Goal: Transaction & Acquisition: Book appointment/travel/reservation

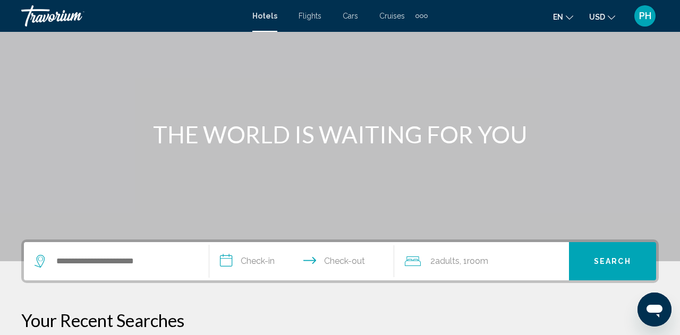
scroll to position [59, 0]
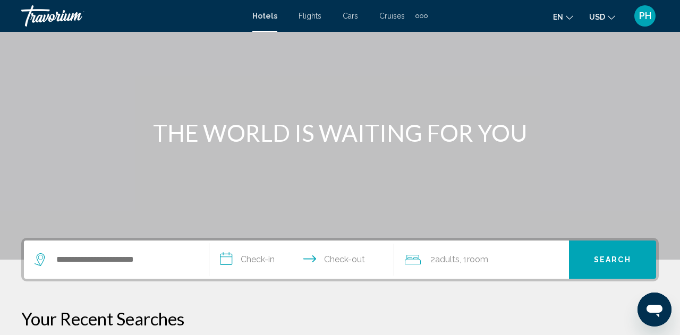
click at [105, 269] on div "Search widget" at bounding box center [117, 260] width 164 height 38
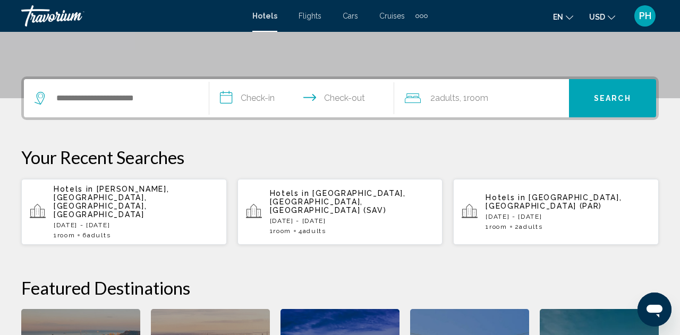
scroll to position [263, 0]
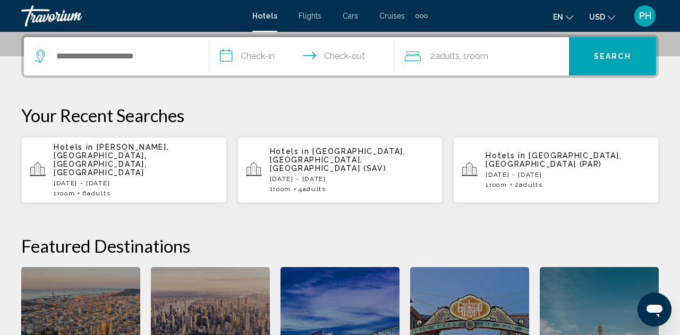
click at [138, 65] on div "Search widget" at bounding box center [117, 56] width 164 height 38
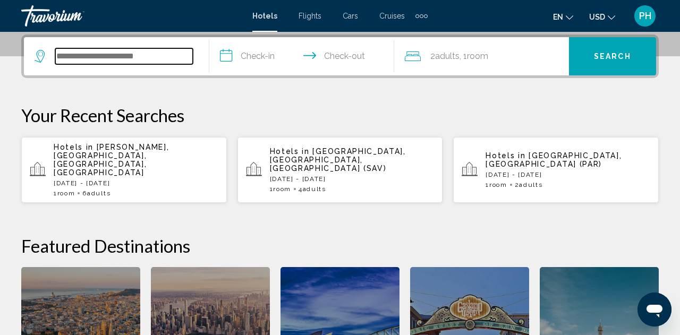
click at [158, 61] on input "Search widget" at bounding box center [124, 56] width 138 height 16
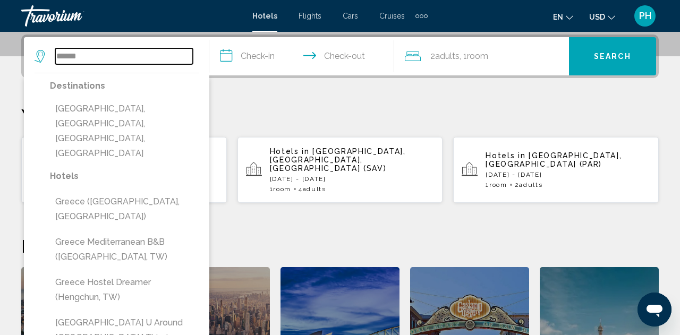
type input "******"
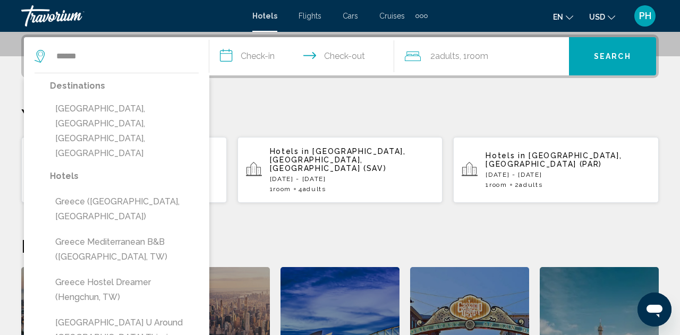
click at [312, 22] on div "Hotels Flights Cars Cruises Activities Hotels Flights Cars Cruises Activities" at bounding box center [339, 15] width 175 height 17
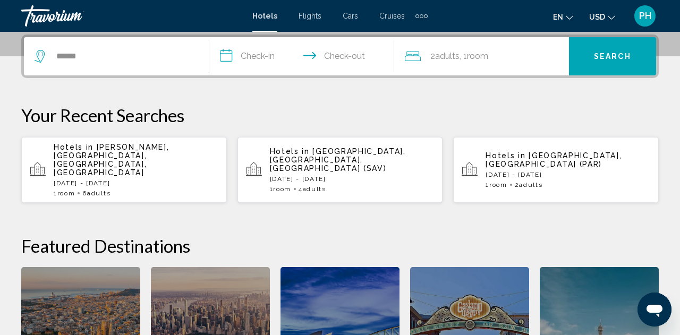
click at [312, 13] on span "Flights" at bounding box center [310, 16] width 23 height 9
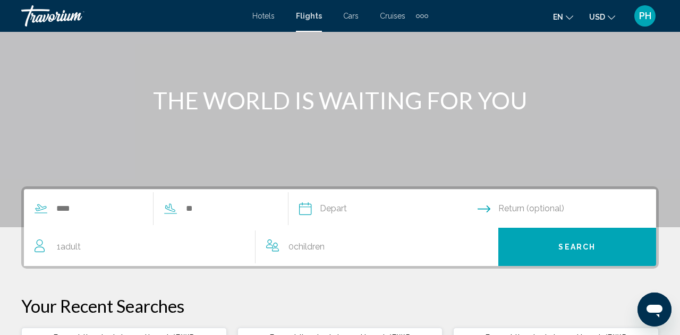
scroll to position [92, 0]
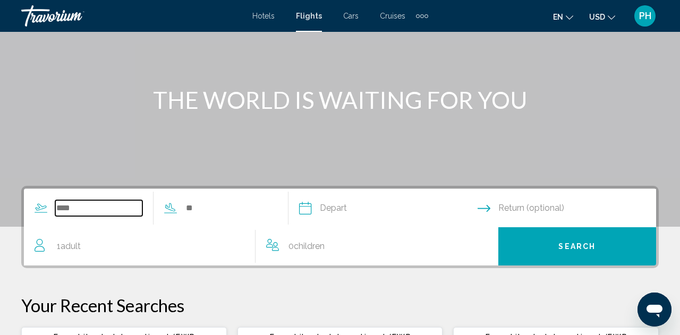
click at [97, 207] on input "Search widget" at bounding box center [98, 208] width 87 height 16
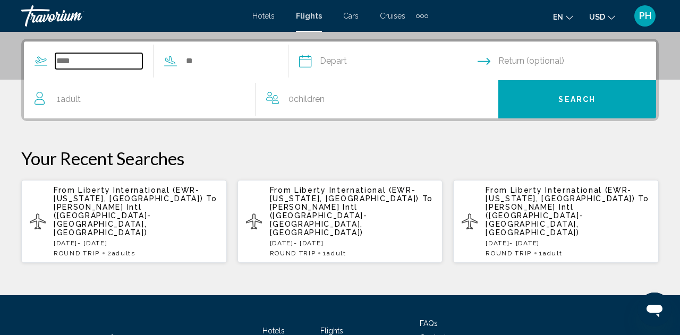
scroll to position [243, 0]
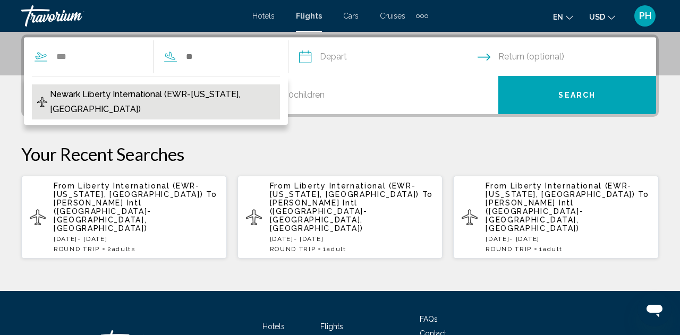
click at [153, 94] on span "Newark Liberty International (EWR-[US_STATE], [GEOGRAPHIC_DATA])" at bounding box center [162, 102] width 225 height 30
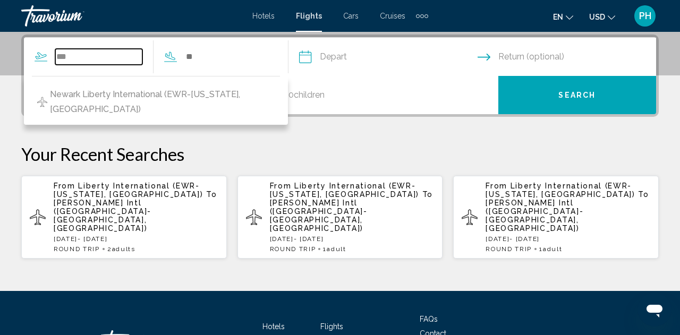
type input "**********"
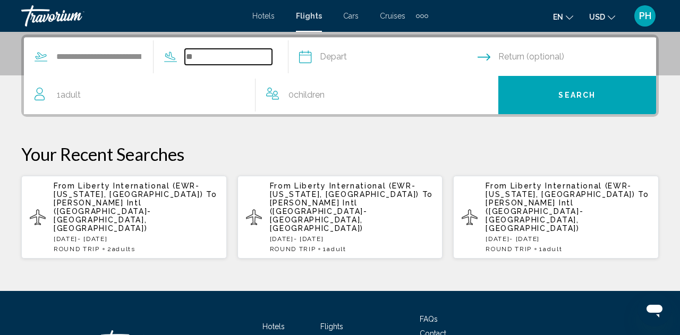
click at [204, 53] on input "Search widget" at bounding box center [228, 57] width 87 height 16
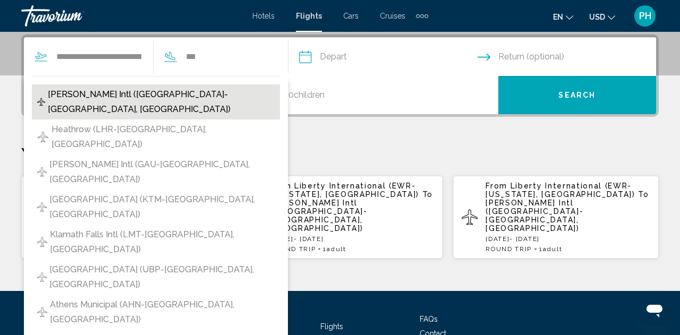
click at [142, 96] on span "[PERSON_NAME] Intl ([GEOGRAPHIC_DATA]-[GEOGRAPHIC_DATA], [GEOGRAPHIC_DATA])" at bounding box center [161, 102] width 227 height 30
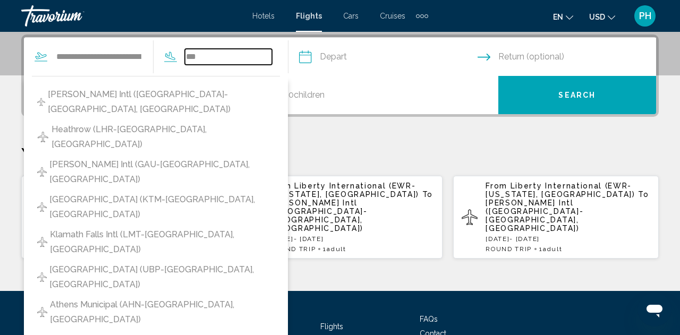
type input "**********"
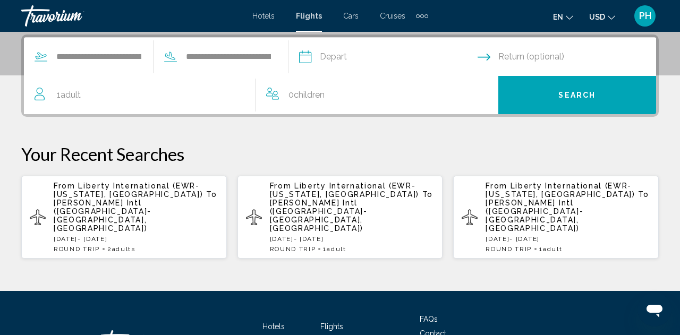
click at [358, 48] on input "Depart date" at bounding box center [388, 58] width 183 height 41
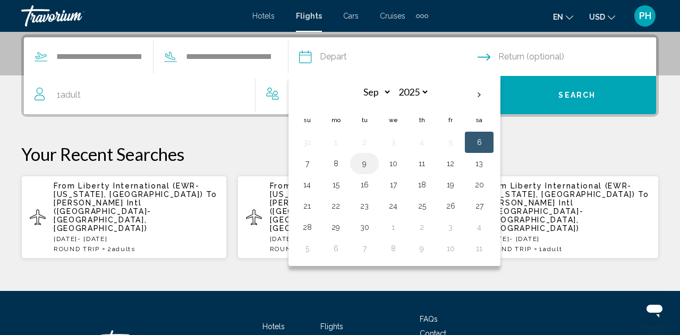
click at [373, 164] on button "9" at bounding box center [364, 163] width 17 height 15
type input "**********"
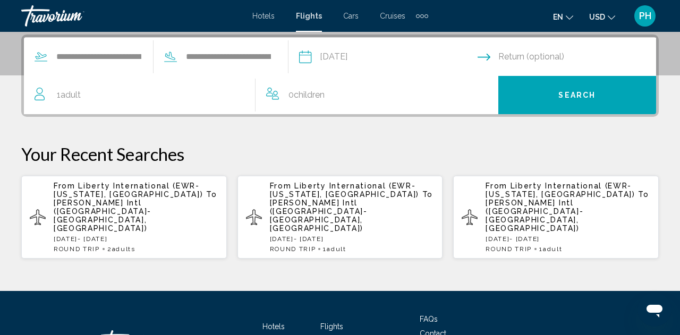
click at [540, 55] on input "Return date" at bounding box center [569, 58] width 183 height 41
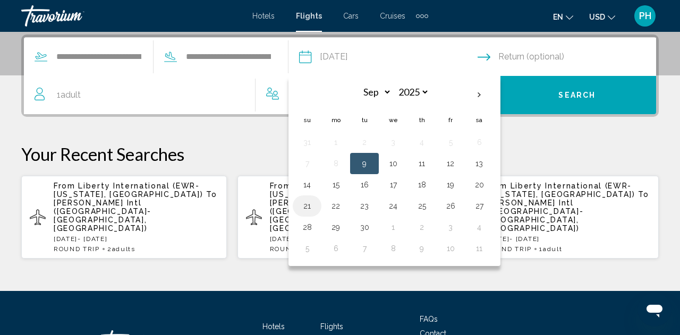
click at [316, 208] on button "21" at bounding box center [307, 206] width 17 height 15
type input "**********"
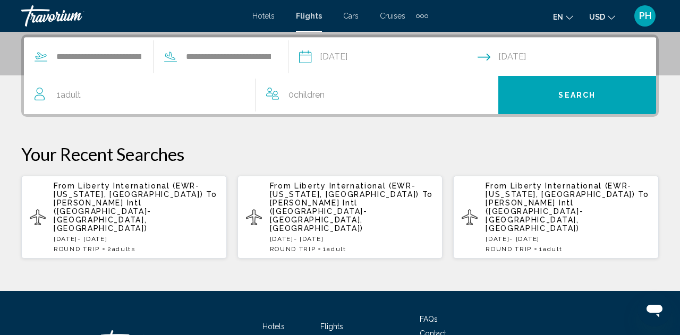
click at [71, 93] on span "Adult" at bounding box center [71, 95] width 20 height 10
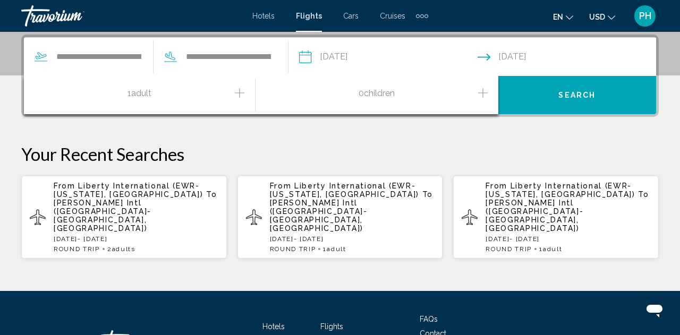
click at [240, 91] on icon "Increment adults" at bounding box center [240, 93] width 10 height 13
click at [579, 97] on span "Search" at bounding box center [577, 95] width 37 height 9
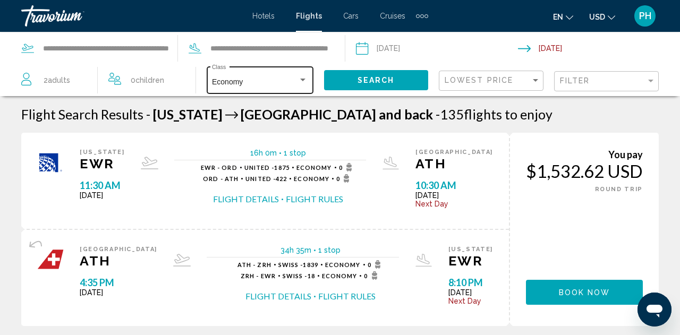
click at [305, 81] on div "Search widget" at bounding box center [302, 80] width 5 height 3
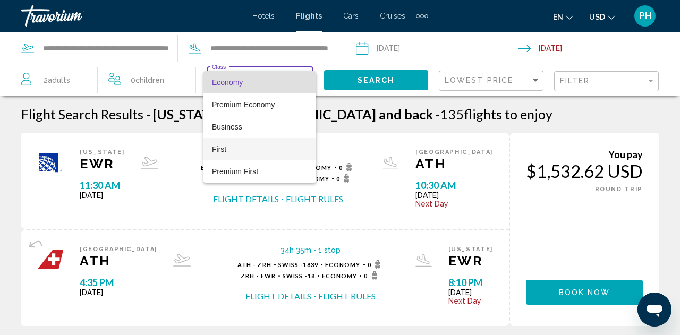
click at [219, 151] on span "First" at bounding box center [219, 149] width 14 height 9
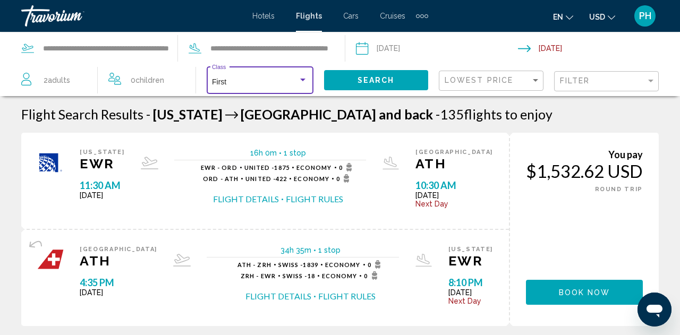
click at [375, 80] on span "Search" at bounding box center [376, 81] width 37 height 9
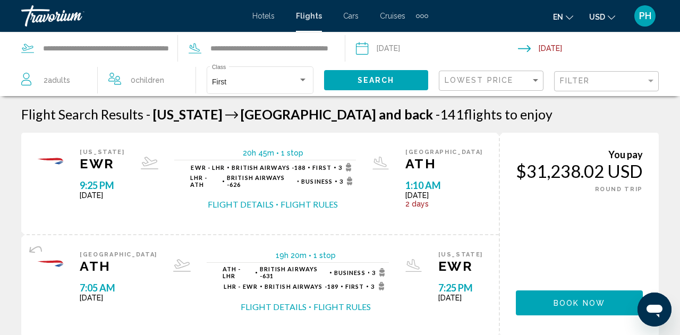
click at [587, 86] on div "Filter" at bounding box center [608, 82] width 96 height 20
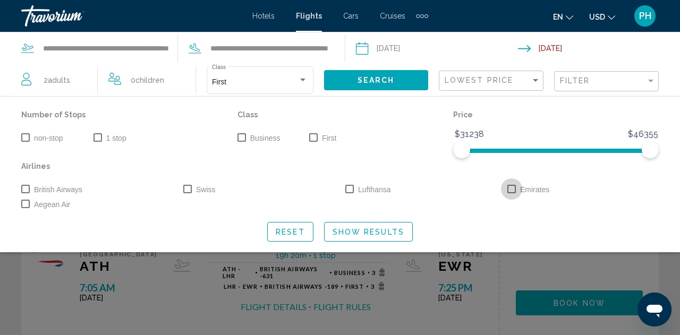
click at [511, 188] on span "Search widget" at bounding box center [512, 189] width 9 height 9
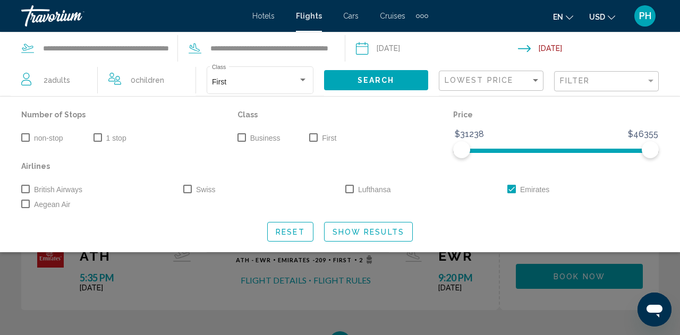
click at [363, 237] on button "Show Results" at bounding box center [368, 232] width 89 height 20
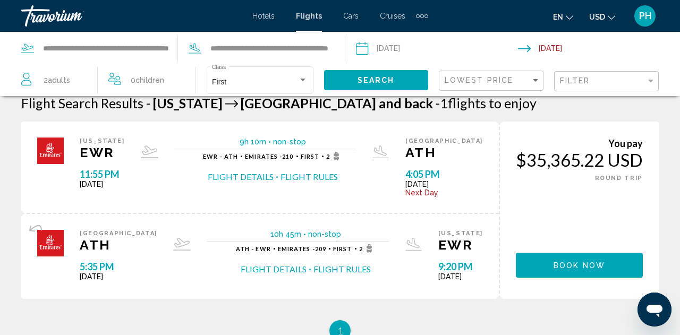
scroll to position [13, 0]
